Goal: Book appointment/travel/reservation

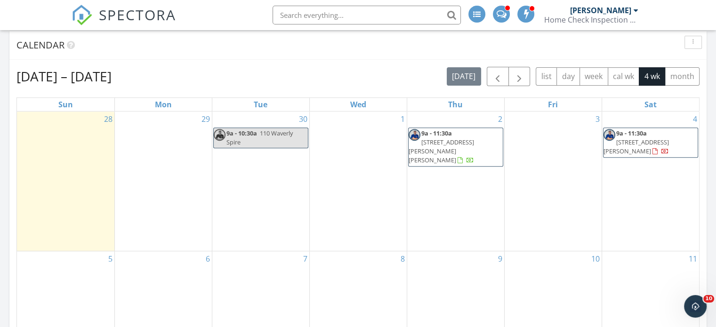
scroll to position [329, 0]
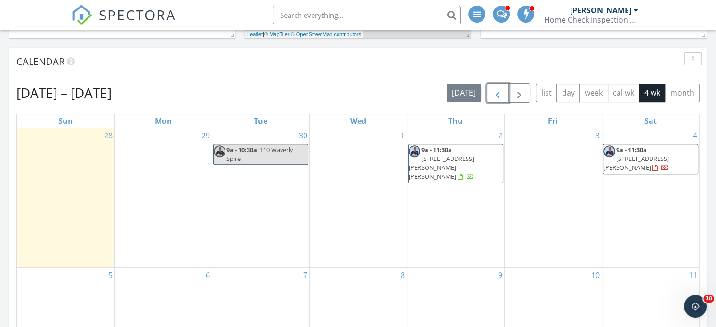
click at [496, 95] on span "button" at bounding box center [497, 93] width 11 height 11
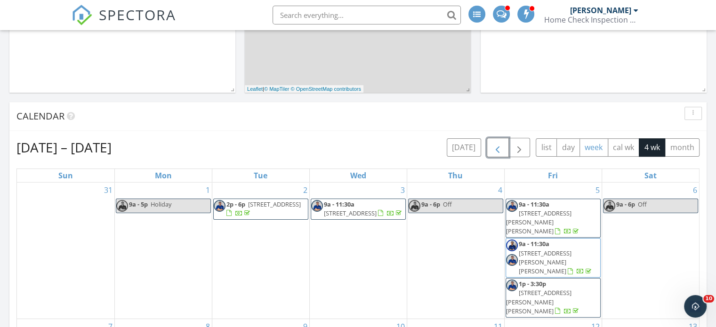
scroll to position [235, 0]
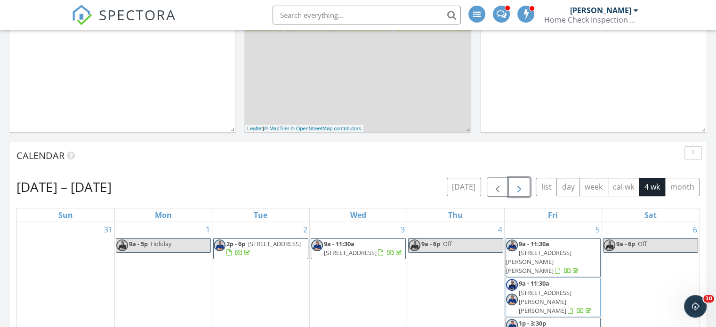
click at [523, 190] on span "button" at bounding box center [518, 187] width 11 height 11
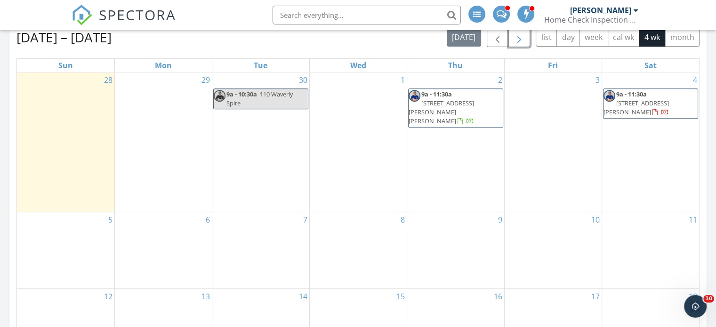
scroll to position [329, 0]
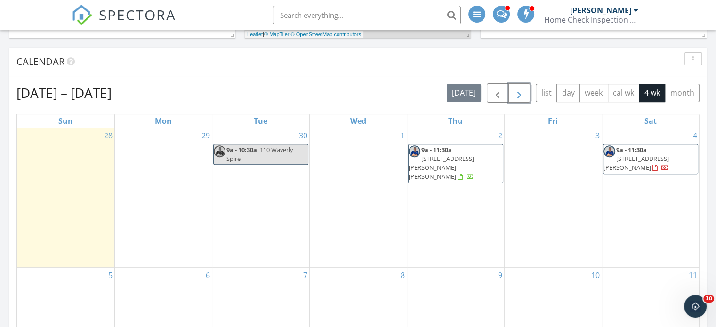
click at [629, 201] on div "4 9a - 11:30a [STREET_ADDRESS][PERSON_NAME]" at bounding box center [650, 198] width 97 height 140
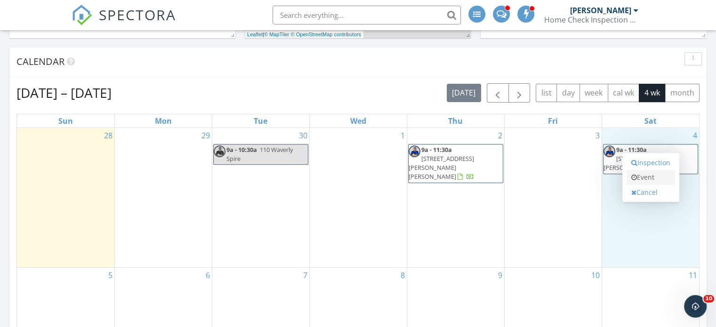
click at [651, 178] on link "Event" at bounding box center [650, 177] width 48 height 15
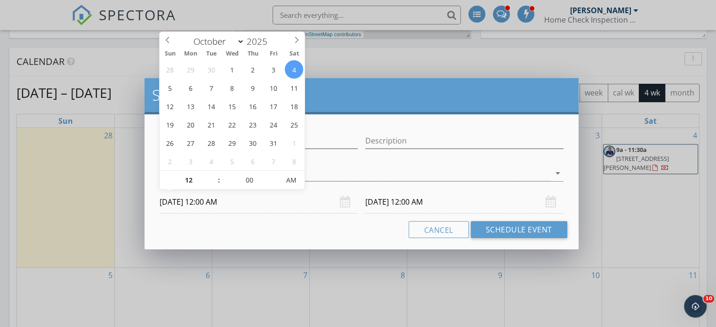
click at [275, 208] on input "[DATE] 12:00 AM" at bounding box center [259, 202] width 198 height 23
type input "01"
type input "[DATE] 1:00 AM"
click at [216, 173] on span at bounding box center [214, 175] width 7 height 9
type input "01"
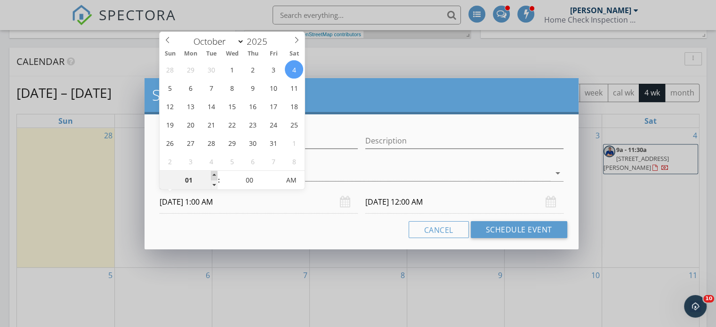
type input "[DATE] 1:00 AM"
type input "[DATE] 1:00 PM"
click at [292, 182] on span "PM" at bounding box center [292, 180] width 26 height 19
click at [474, 207] on input "[DATE] 1:00 PM" at bounding box center [464, 202] width 198 height 23
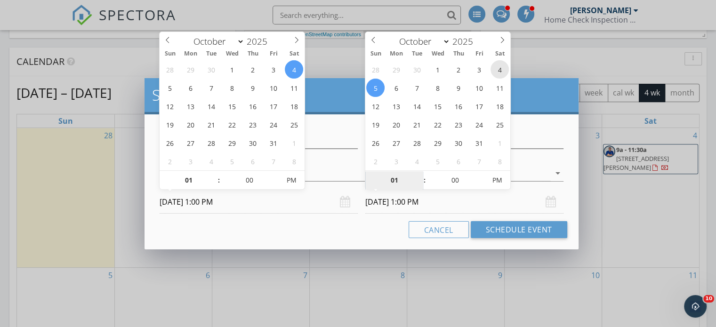
type input "[DATE] 1:00 PM"
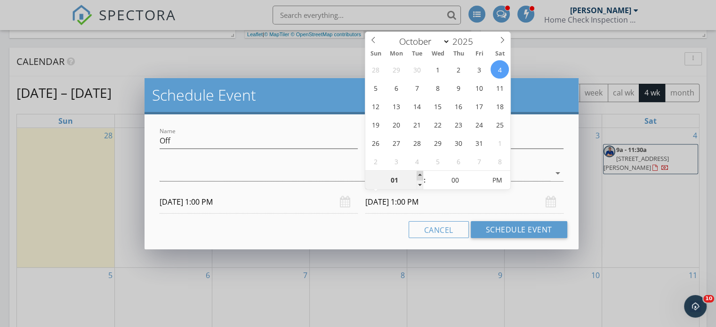
type input "02"
type input "[DATE] 2:00 PM"
click at [418, 176] on span at bounding box center [419, 175] width 7 height 9
select select "10"
type input "[DATE] 2:00 PM"
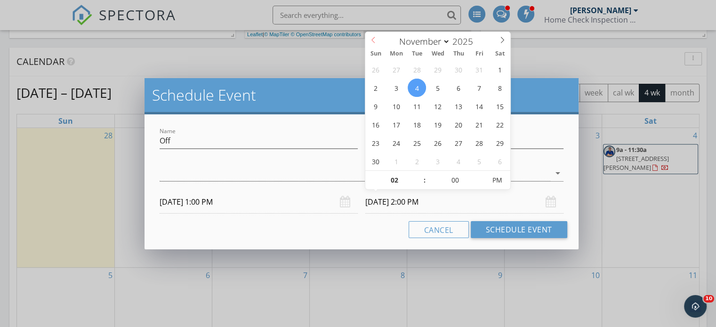
select select "9"
click at [374, 40] on icon at bounding box center [373, 40] width 7 height 7
type input "[DATE] 2:00 PM"
type input "03"
type input "[DATE] 3:00 PM"
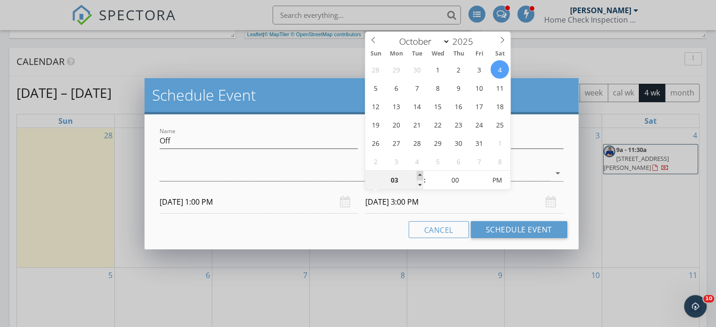
click at [418, 173] on span at bounding box center [419, 175] width 7 height 9
type input "04"
type input "[DATE] 4:00 PM"
click at [420, 173] on span at bounding box center [419, 175] width 7 height 9
type input "05"
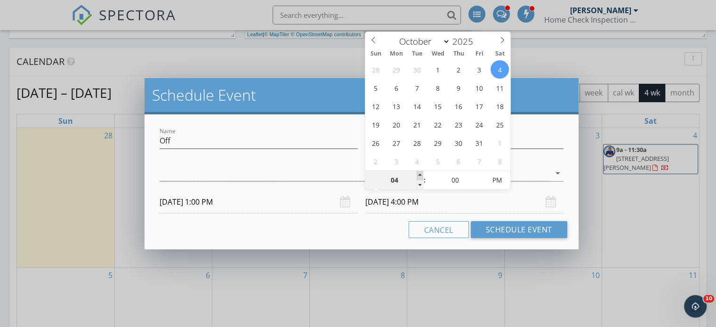
type input "[DATE] 5:00 PM"
click at [420, 173] on span at bounding box center [419, 175] width 7 height 9
type input "06"
type input "[DATE] 6:00 PM"
click at [419, 173] on span at bounding box center [419, 175] width 7 height 9
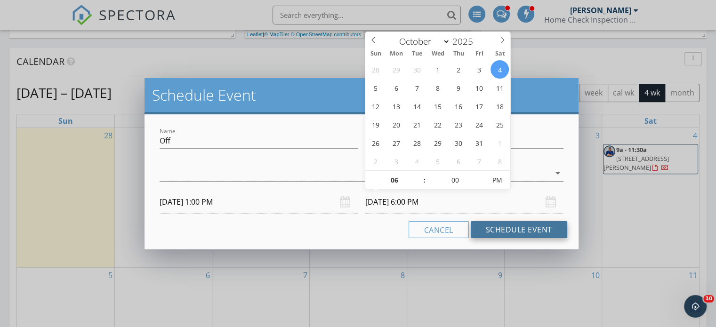
click at [500, 230] on button "Schedule Event" at bounding box center [519, 229] width 96 height 17
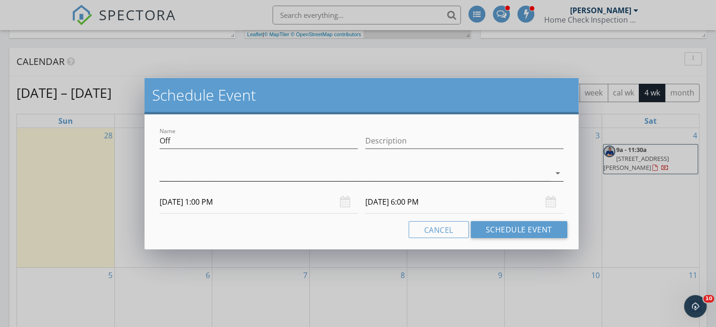
click at [559, 171] on icon "arrow_drop_down" at bounding box center [557, 173] width 11 height 11
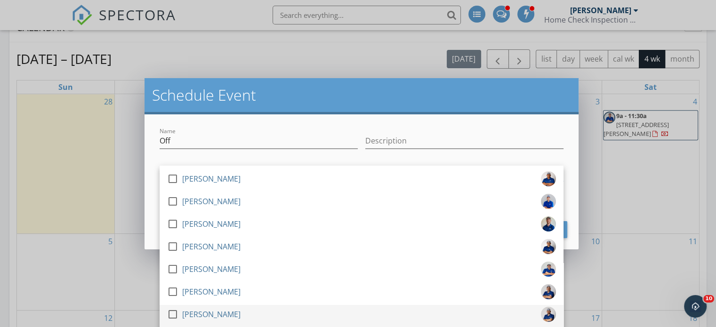
scroll to position [424, 0]
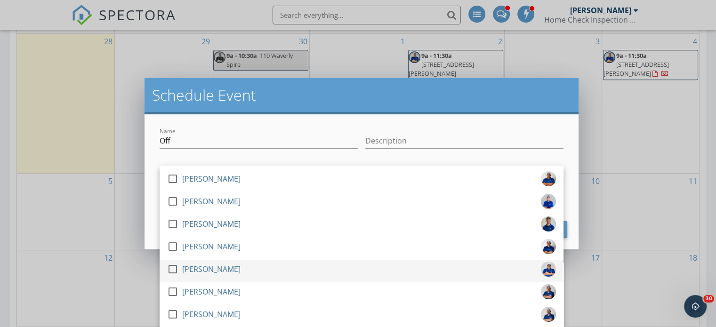
click at [224, 271] on div "[PERSON_NAME]" at bounding box center [211, 269] width 58 height 15
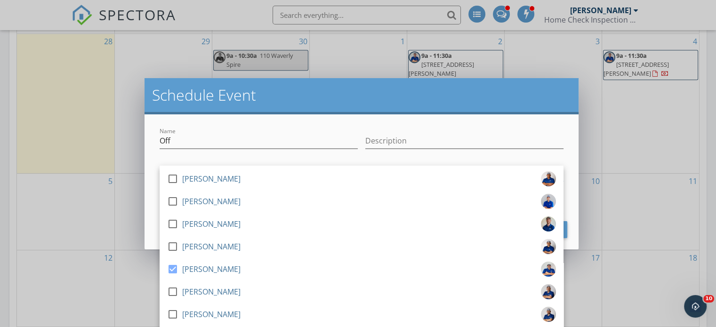
click at [501, 152] on div at bounding box center [464, 155] width 198 height 6
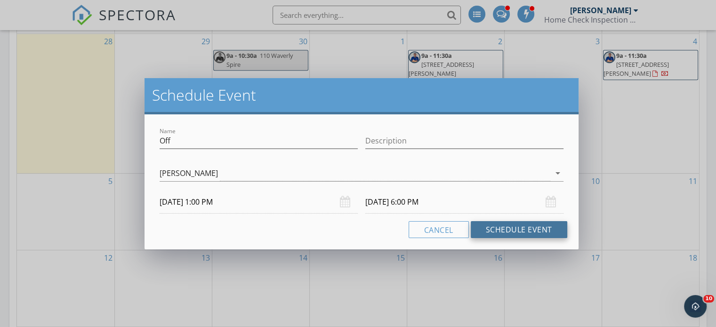
click at [536, 231] on button "Schedule Event" at bounding box center [519, 229] width 96 height 17
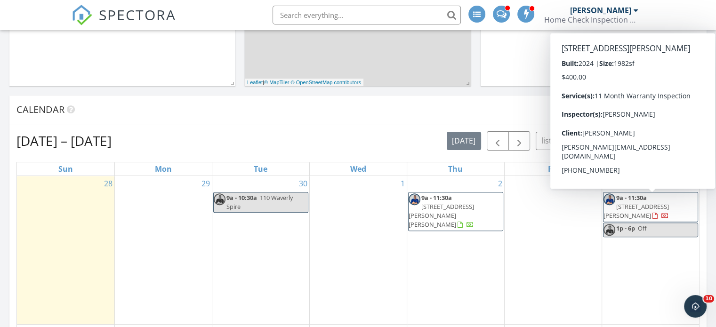
scroll to position [282, 0]
